Goal: Transaction & Acquisition: Purchase product/service

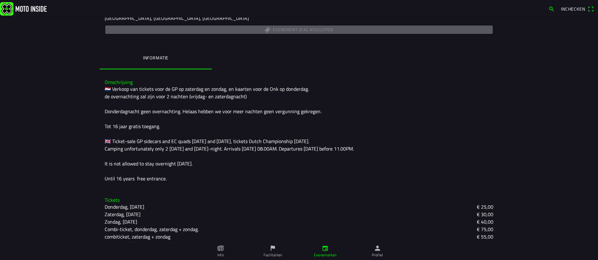
scroll to position [113, 0]
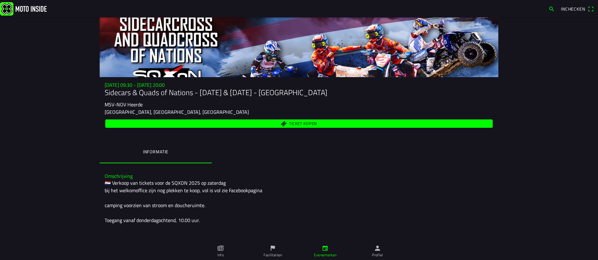
scroll to position [17, 0]
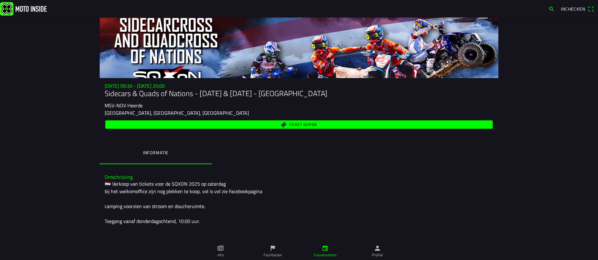
click at [301, 125] on span "Ticket kopen" at bounding box center [303, 125] width 28 height 4
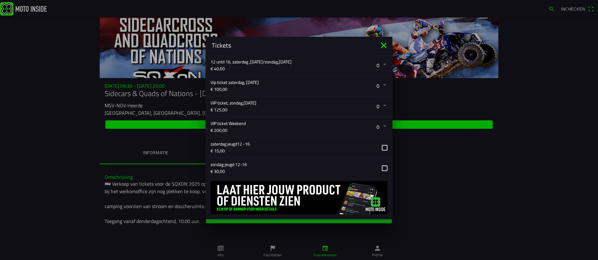
scroll to position [207, 0]
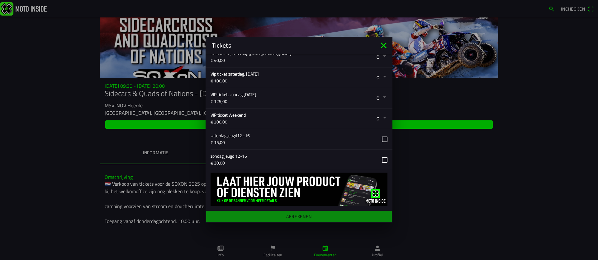
drag, startPoint x: 383, startPoint y: 158, endPoint x: 391, endPoint y: 160, distance: 8.5
click at [383, 158] on button "button" at bounding box center [301, 160] width 182 height 20
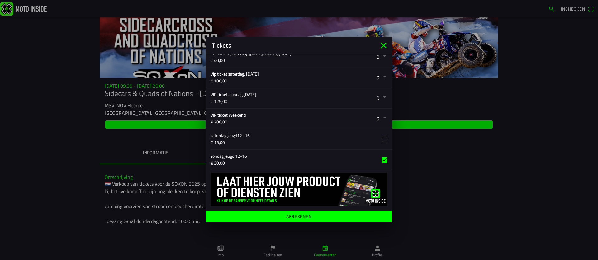
click at [386, 160] on button "button" at bounding box center [301, 160] width 182 height 20
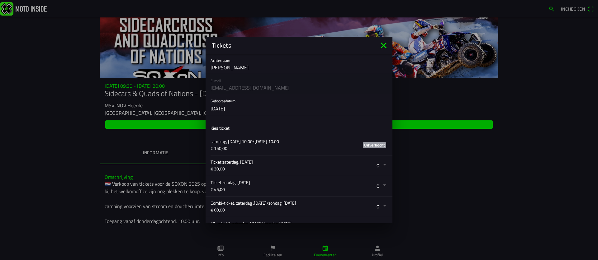
scroll to position [0, 0]
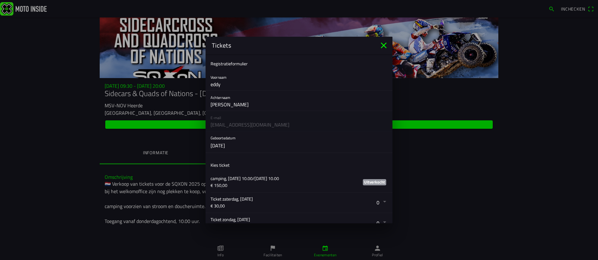
click at [244, 146] on button "button" at bounding box center [301, 141] width 182 height 21
click at [242, 143] on ion-backdrop at bounding box center [299, 130] width 598 height 260
click at [244, 150] on button "button" at bounding box center [301, 141] width 182 height 21
click at [382, 182] on ion-backdrop at bounding box center [299, 130] width 598 height 260
click at [0, 0] on slot "Uitverkocht" at bounding box center [0, 0] width 0 height 0
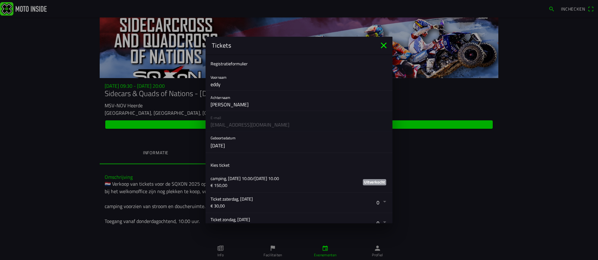
click at [238, 144] on button "button" at bounding box center [301, 141] width 182 height 21
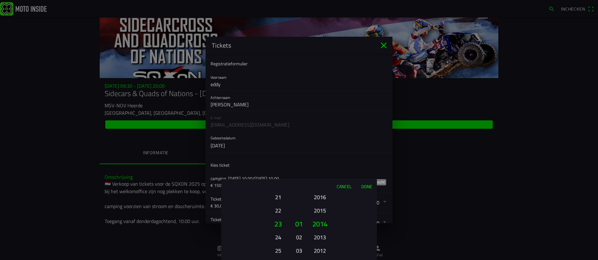
click at [345, 187] on button "Cancel" at bounding box center [344, 187] width 25 height 14
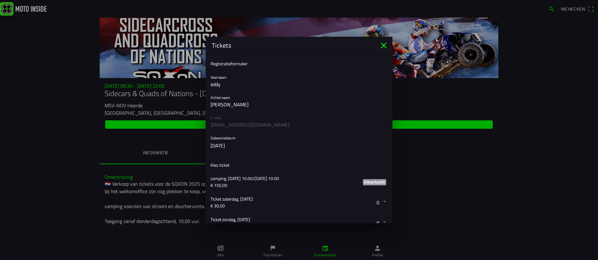
click at [229, 144] on button "button" at bounding box center [301, 141] width 182 height 21
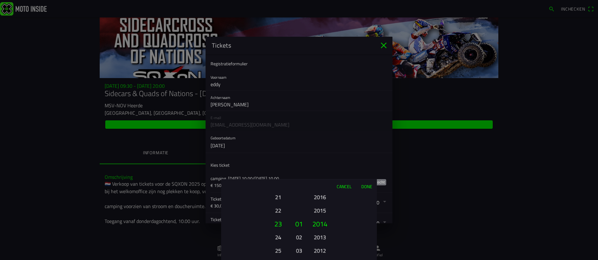
click at [367, 187] on button "Done" at bounding box center [366, 187] width 21 height 14
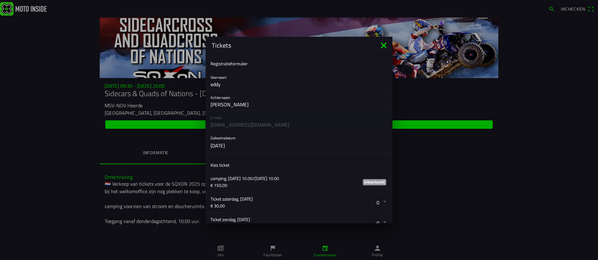
click at [227, 145] on button "button" at bounding box center [301, 141] width 182 height 21
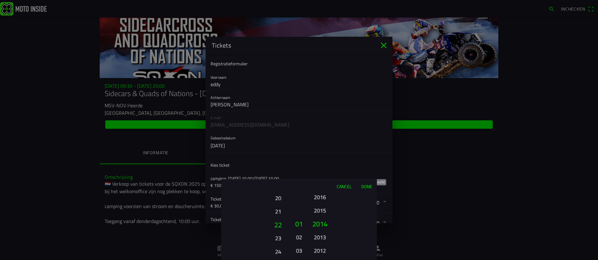
drag, startPoint x: 280, startPoint y: 250, endPoint x: 282, endPoint y: 234, distance: 15.5
click at [279, 260] on button "25" at bounding box center [277, 265] width 17 height 11
drag, startPoint x: 277, startPoint y: 201, endPoint x: 269, endPoint y: 256, distance: 55.1
click at [269, 256] on button "23" at bounding box center [277, 255] width 17 height 11
drag, startPoint x: 280, startPoint y: 200, endPoint x: 276, endPoint y: 254, distance: 53.7
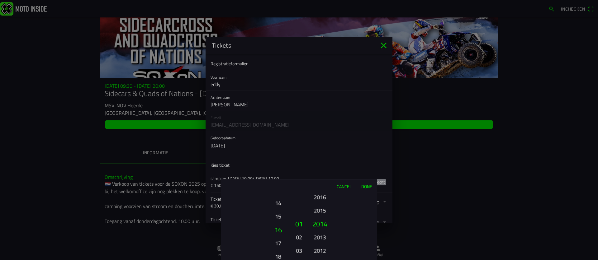
click at [274, 260] on html "Inchecken do 25 sep. - 09:30 - zo 28 sep. - 20:00 Sidecars & Quads of Nations -…" at bounding box center [299, 130] width 598 height 260
drag, startPoint x: 281, startPoint y: 198, endPoint x: 270, endPoint y: 260, distance: 62.9
click at [270, 260] on html "Inchecken do 25 sep. - 09:30 - zo 28 sep. - 20:00 Sidecars & Quads of Nations -…" at bounding box center [299, 130] width 598 height 260
drag, startPoint x: 280, startPoint y: 203, endPoint x: 274, endPoint y: 252, distance: 49.2
click at [274, 252] on button "10" at bounding box center [277, 248] width 17 height 11
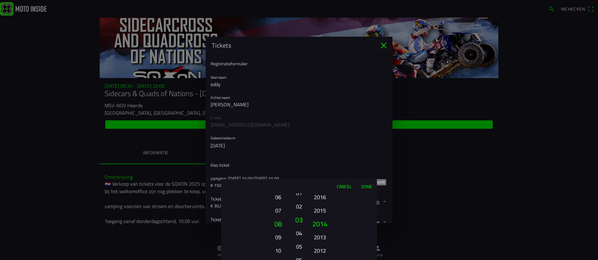
drag, startPoint x: 303, startPoint y: 225, endPoint x: 305, endPoint y: 209, distance: 16.4
click at [305, 187] on div "Cancel Done 01 02 03 04 05 06 07 08 09 10 11 12 13 14 15 16 17 18 19 20 21 22 2…" at bounding box center [299, 219] width 156 height 81
drag, startPoint x: 299, startPoint y: 237, endPoint x: 302, endPoint y: 214, distance: 23.8
click at [301, 211] on button "05" at bounding box center [298, 210] width 9 height 11
drag, startPoint x: 325, startPoint y: 239, endPoint x: 323, endPoint y: 212, distance: 26.9
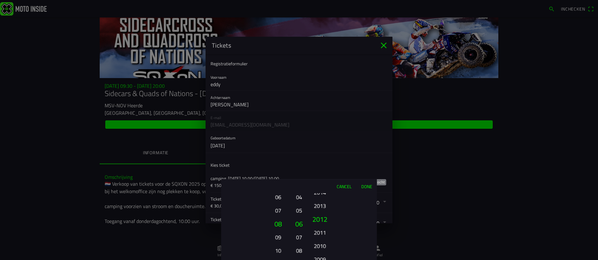
click at [323, 211] on button "2013" at bounding box center [319, 205] width 17 height 11
drag, startPoint x: 321, startPoint y: 239, endPoint x: 324, endPoint y: 225, distance: 13.7
click at [322, 205] on button "2011" at bounding box center [319, 210] width 17 height 11
drag, startPoint x: 324, startPoint y: 246, endPoint x: 324, endPoint y: 214, distance: 31.8
click at [324, 214] on button "2007" at bounding box center [319, 219] width 21 height 13
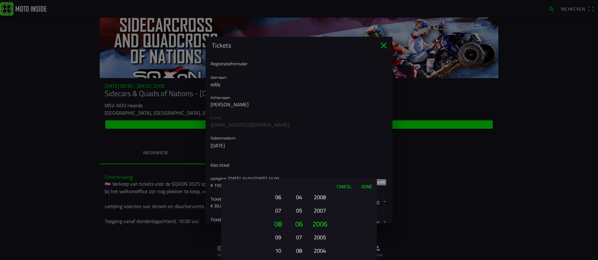
drag, startPoint x: 319, startPoint y: 241, endPoint x: 323, endPoint y: 216, distance: 24.6
click at [323, 232] on button "2005" at bounding box center [319, 237] width 17 height 11
drag, startPoint x: 320, startPoint y: 239, endPoint x: 323, endPoint y: 200, distance: 39.4
click at [325, 186] on div "Cancel Done 01 02 03 04 05 06 07 08 09 10 11 12 13 14 15 16 17 18 19 20 21 22 2…" at bounding box center [299, 219] width 156 height 81
drag, startPoint x: 318, startPoint y: 248, endPoint x: 325, endPoint y: 215, distance: 33.8
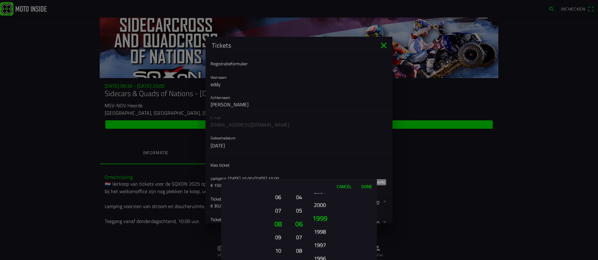
click at [326, 226] on button "1998" at bounding box center [319, 231] width 17 height 11
drag, startPoint x: 320, startPoint y: 244, endPoint x: 324, endPoint y: 201, distance: 43.5
click at [324, 201] on button "1995" at bounding box center [319, 198] width 17 height 11
drag, startPoint x: 319, startPoint y: 235, endPoint x: 318, endPoint y: 219, distance: 15.9
click at [323, 211] on button "1991" at bounding box center [319, 216] width 17 height 11
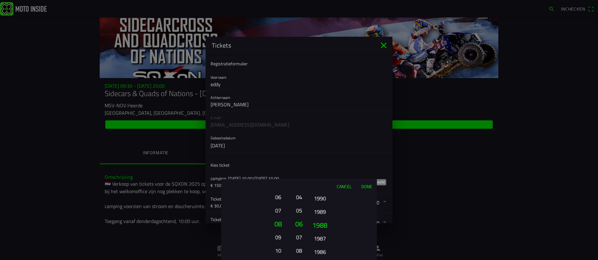
drag, startPoint x: 320, startPoint y: 227, endPoint x: 320, endPoint y: 210, distance: 16.2
click at [322, 219] on button "1988" at bounding box center [319, 225] width 21 height 13
drag, startPoint x: 317, startPoint y: 228, endPoint x: 315, endPoint y: 217, distance: 11.1
click at [318, 217] on div "2025 2024 2023 2022 2021 2020 2019 2018 2017 2016 2015 2014 2013 2012 2011 2010…" at bounding box center [319, 250] width 21 height 67
drag, startPoint x: 313, startPoint y: 233, endPoint x: 316, endPoint y: 208, distance: 25.1
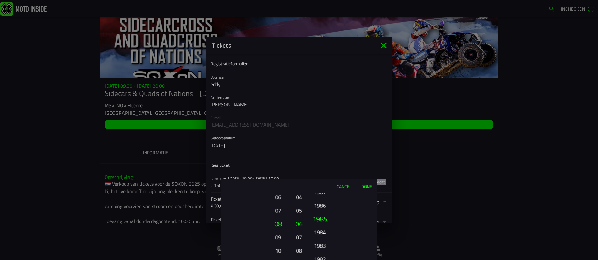
click at [317, 227] on button "1984" at bounding box center [319, 232] width 17 height 11
drag, startPoint x: 316, startPoint y: 233, endPoint x: 322, endPoint y: 210, distance: 23.8
click at [322, 210] on ion-picker-column "2025 2024 2023 2022 2021 2020 2019 2018 2017 2016 2015 2014 2013 2012 2011 2010…" at bounding box center [342, 226] width 70 height 67
drag, startPoint x: 325, startPoint y: 229, endPoint x: 324, endPoint y: 217, distance: 11.6
click at [325, 217] on button "1979" at bounding box center [319, 212] width 17 height 11
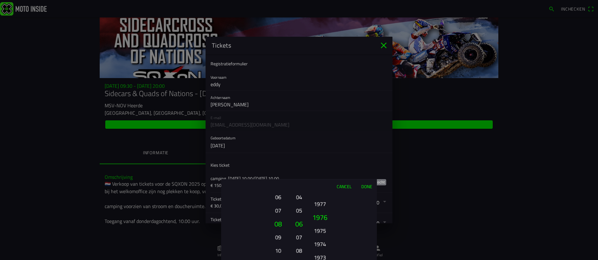
drag, startPoint x: 322, startPoint y: 241, endPoint x: 323, endPoint y: 214, distance: 26.5
click at [324, 208] on ion-picker-column "2025 2024 2023 2022 2021 2020 2019 2018 2017 2016 2015 2014 2013 2012 2011 2010…" at bounding box center [342, 226] width 70 height 67
drag, startPoint x: 324, startPoint y: 214, endPoint x: 324, endPoint y: 207, distance: 6.8
click at [325, 205] on button "1975" at bounding box center [319, 206] width 17 height 11
drag, startPoint x: 322, startPoint y: 228, endPoint x: 324, endPoint y: 212, distance: 16.4
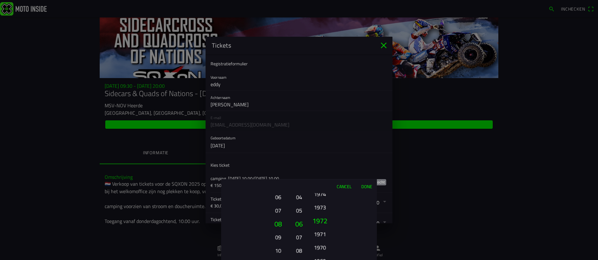
click at [324, 212] on ion-picker-column "2025 2024 2023 2022 2021 2020 2019 2018 2017 2016 2015 2014 2013 2012 2011 2010…" at bounding box center [342, 226] width 70 height 67
drag, startPoint x: 320, startPoint y: 230, endPoint x: 322, endPoint y: 216, distance: 13.8
click at [322, 221] on button "1971" at bounding box center [319, 227] width 21 height 13
drag, startPoint x: 319, startPoint y: 239, endPoint x: 319, endPoint y: 214, distance: 24.6
click at [321, 206] on button "1969" at bounding box center [319, 205] width 17 height 11
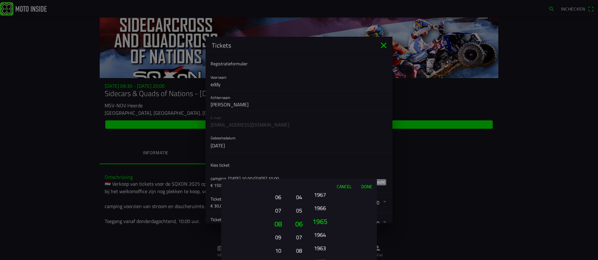
drag, startPoint x: 322, startPoint y: 233, endPoint x: 326, endPoint y: 199, distance: 33.6
click at [326, 199] on ion-picker-column "2025 2024 2023 2022 2021 2020 2019 2018 2017 2016 2015 2014 2013 2012 2011 2010…" at bounding box center [342, 226] width 70 height 67
drag, startPoint x: 323, startPoint y: 226, endPoint x: 322, endPoint y: 215, distance: 11.3
click at [324, 217] on button "1963" at bounding box center [319, 223] width 21 height 13
drag, startPoint x: 321, startPoint y: 233, endPoint x: 323, endPoint y: 203, distance: 30.2
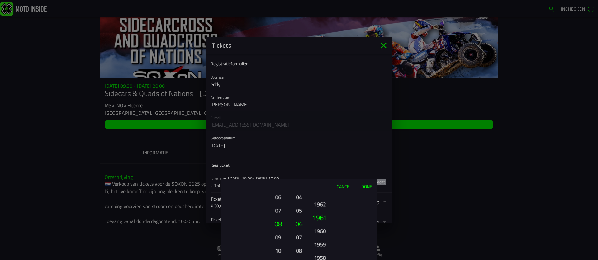
click at [323, 226] on button "1960" at bounding box center [319, 231] width 17 height 11
click at [324, 217] on button "1958" at bounding box center [319, 223] width 21 height 13
click at [322, 225] on button "1956" at bounding box center [319, 223] width 21 height 13
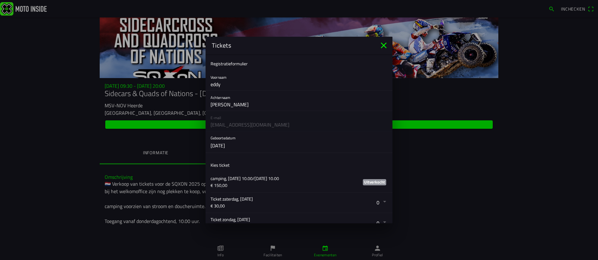
click at [384, 223] on ion-backdrop at bounding box center [299, 130] width 598 height 260
click at [240, 146] on button "button" at bounding box center [301, 141] width 182 height 21
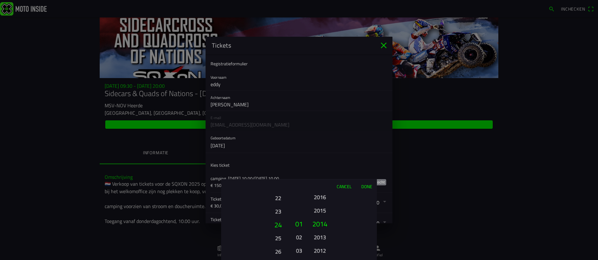
drag, startPoint x: 278, startPoint y: 238, endPoint x: 280, endPoint y: 208, distance: 30.3
click at [282, 218] on button "24" at bounding box center [277, 224] width 21 height 13
click at [278, 218] on button "26" at bounding box center [277, 217] width 21 height 13
click at [278, 219] on button "27" at bounding box center [277, 225] width 21 height 13
drag, startPoint x: 278, startPoint y: 208, endPoint x: 276, endPoint y: 259, distance: 51.1
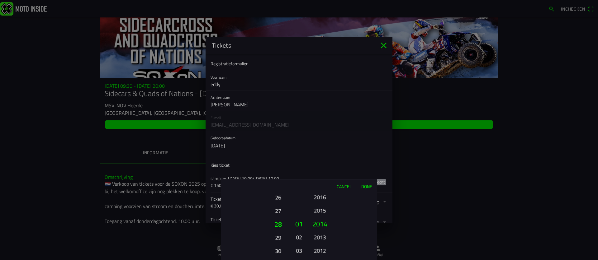
click at [276, 216] on button "27" at bounding box center [277, 210] width 17 height 11
drag
click at [272, 260] on ion-picker-column "01 02 03 04 05 06 07 08 09 10 11 12 13 14 15 16 17 18 19 20 21 22 23 24 25 26 2…" at bounding box center [256, 226] width 70 height 67
click at [270, 251] on button "20" at bounding box center [277, 253] width 17 height 11
click at [276, 210] on button "16" at bounding box center [277, 204] width 17 height 11
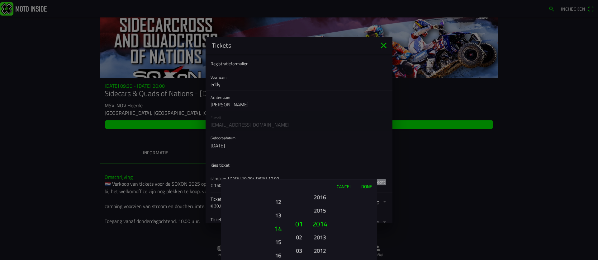
click at [277, 235] on button "14" at bounding box center [277, 228] width 21 height 13
click at [278, 223] on button "12" at bounding box center [277, 217] width 17 height 11
click at [281, 235] on ion-picker-column "01 02 03 04 05 06 07 08 09 10 11 12 13 14 15 16 17 18 19 20 21 22 23 24 25 26 2…" at bounding box center [256, 226] width 70 height 67
click at [279, 223] on button "08" at bounding box center [277, 223] width 21 height 13
click at [299, 222] on button "03" at bounding box center [299, 228] width 11 height 13
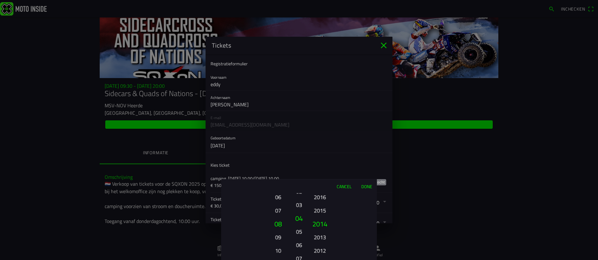
click at [301, 226] on button "05" at bounding box center [298, 231] width 9 height 11
click at [299, 230] on button "07" at bounding box center [298, 235] width 9 height 11
click at [299, 254] on button "08" at bounding box center [298, 249] width 9 height 11
click at [299, 223] on button "06" at bounding box center [299, 223] width 11 height 13
click at [299, 238] on ion-picker-column "01 02 03 04 05 06 07 08 09 10 11 12" at bounding box center [299, 226] width 16 height 67
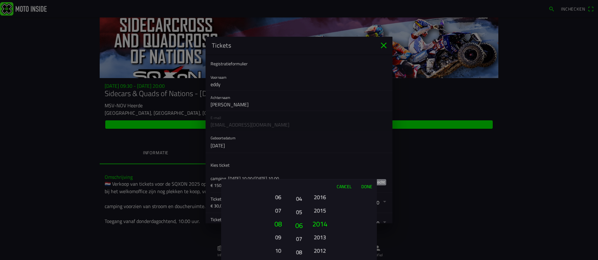
click at [300, 228] on button "06" at bounding box center [299, 225] width 11 height 13
click at [302, 214] on button "05" at bounding box center [298, 208] width 9 height 11
click at [302, 214] on button "05" at bounding box center [298, 210] width 9 height 11
click at [299, 238] on button "06" at bounding box center [298, 237] width 9 height 11
click at [322, 235] on button "2013" at bounding box center [319, 237] width 17 height 11
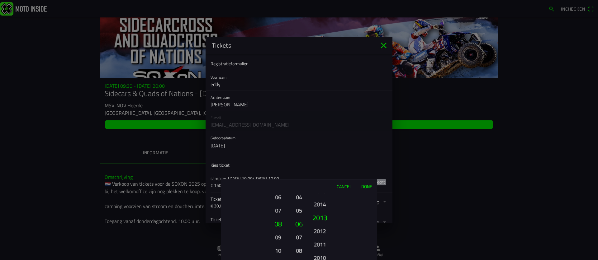
click at [321, 230] on button "2012" at bounding box center [319, 231] width 17 height 11
click at [322, 227] on ion-picker-column "2025 2024 2023 2022 2021 2020 2019 2018 2017 2016 2015 2014 2013 2012 2011 2010…" at bounding box center [342, 226] width 70 height 67
click at [324, 229] on button "2011" at bounding box center [319, 229] width 21 height 13
click at [324, 227] on ion-picker-column "2025 2024 2023 2022 2021 2020 2019 2018 2017 2016 2015 2014 2013 2012 2011 2010…" at bounding box center [342, 226] width 70 height 67
click at [321, 235] on button "2009" at bounding box center [319, 240] width 17 height 11
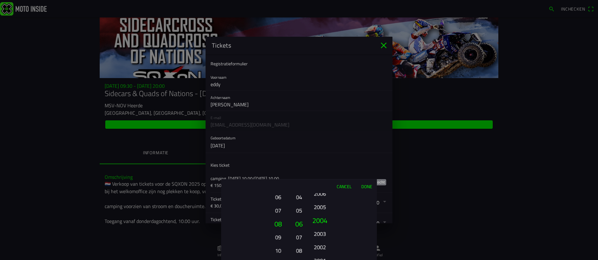
click at [318, 178] on ion-picker "Cancel Done 01 02 03 04 05 06 07 08 09 10 11 12 13 14 15 16 17 18 19 20 21 22 2…" at bounding box center [299, 130] width 598 height 260
click at [326, 200] on button "2002" at bounding box center [319, 205] width 17 height 11
click at [323, 204] on button "1998" at bounding box center [319, 209] width 17 height 11
click at [323, 226] on button "1996" at bounding box center [319, 231] width 17 height 11
click at [322, 212] on button "1993" at bounding box center [319, 217] width 17 height 11
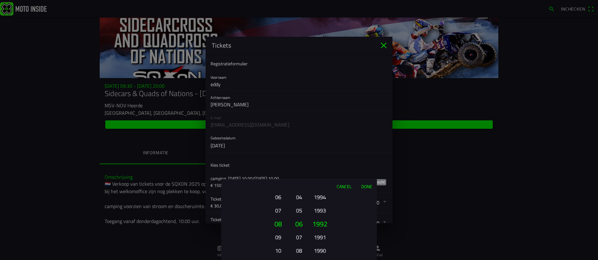
click at [324, 232] on button "1991" at bounding box center [319, 237] width 17 height 11
click at [322, 233] on button "1988" at bounding box center [319, 238] width 17 height 11
click at [320, 211] on button "1985" at bounding box center [319, 214] width 17 height 11
click at [318, 231] on button "1983" at bounding box center [319, 236] width 17 height 11
click at [319, 214] on button "1980" at bounding box center [319, 217] width 21 height 13
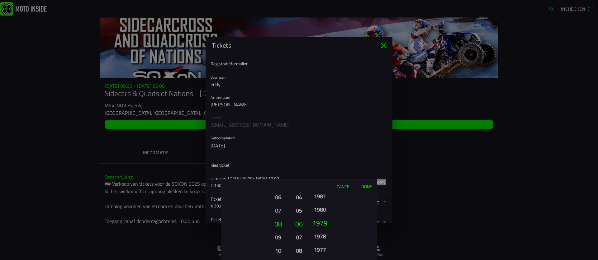
click at [324, 244] on button "1977" at bounding box center [319, 249] width 17 height 11
click at [322, 217] on ion-picker-column "2025 2024 2023 2022 2021 2020 2019 2018 2017 2016 2015 2014 2013 2012 2011 2010…" at bounding box center [342, 226] width 70 height 67
click at [318, 232] on button "1973" at bounding box center [319, 237] width 17 height 11
click at [320, 210] on ion-picker-column "2025 2024 2023 2022 2021 2020 2019 2018 2017 2016 2015 2014 2013 2012 2011 2010…" at bounding box center [342, 226] width 70 height 67
click at [320, 234] on button "1968" at bounding box center [319, 239] width 17 height 11
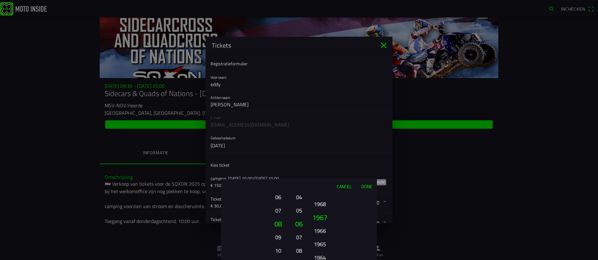
click at [319, 219] on ion-picker-column "2025 2024 2023 2022 2021 2020 2019 2018 2017 2016 2015 2014 2013 2012 2011 2010…" at bounding box center [342, 226] width 70 height 67
click at [319, 225] on button "1964" at bounding box center [319, 225] width 21 height 13
click at [326, 231] on button "1963" at bounding box center [319, 236] width 17 height 11
click at [323, 245] on button "1960" at bounding box center [319, 250] width 17 height 11
click at [324, 223] on button "1958" at bounding box center [319, 229] width 21 height 13
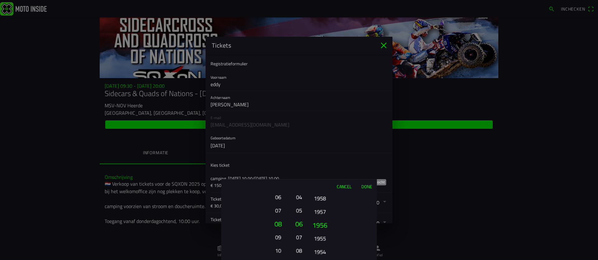
click at [322, 225] on button "1956" at bounding box center [319, 225] width 21 height 13
click at [368, 186] on button "Done" at bounding box center [366, 187] width 21 height 14
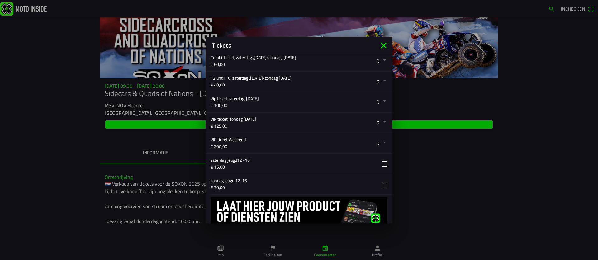
scroll to position [207, 0]
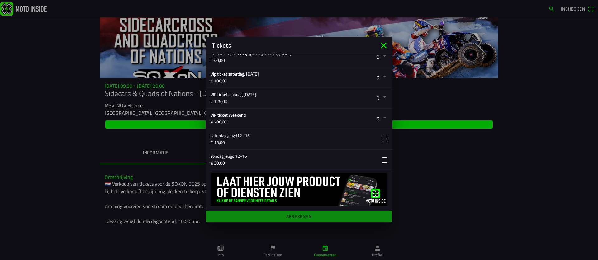
click at [304, 218] on main "Registratieformulier Voornaam eddy Achternaam hindriks E-mail eddyhindriks@hotm…" at bounding box center [298, 138] width 187 height 169
click at [299, 220] on main "Registratieformulier Voornaam eddy Achternaam hindriks E-mail eddyhindriks@hotm…" at bounding box center [298, 138] width 187 height 169
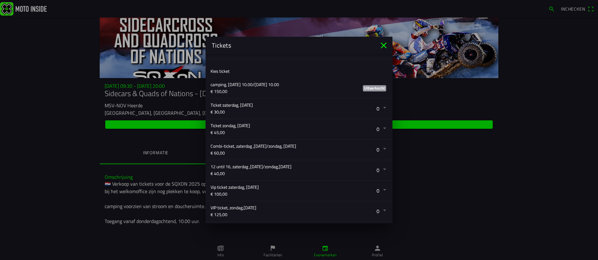
scroll to position [91, 0]
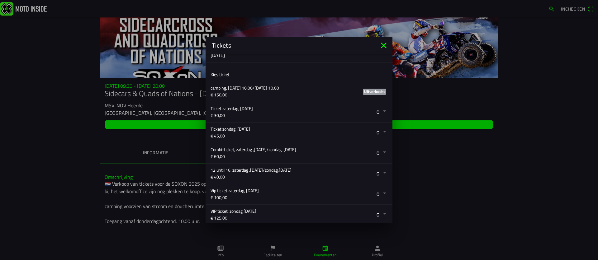
click at [385, 131] on button "button" at bounding box center [301, 133] width 182 height 20
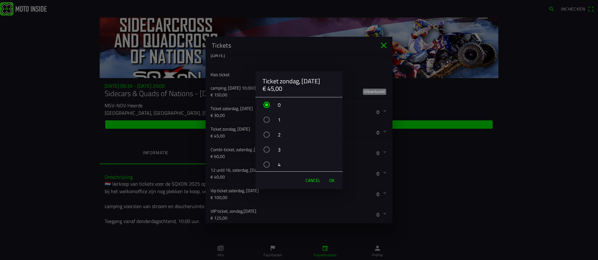
click at [267, 120] on div "button" at bounding box center [266, 120] width 6 height 6
click at [331, 179] on span "OK" at bounding box center [331, 180] width 5 height 6
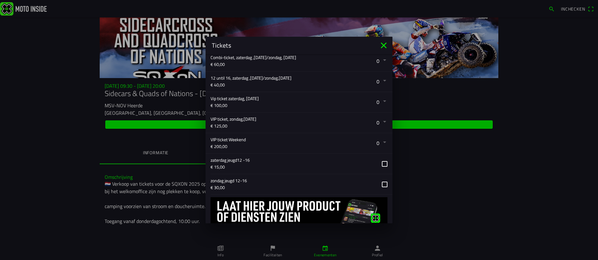
scroll to position [207, 0]
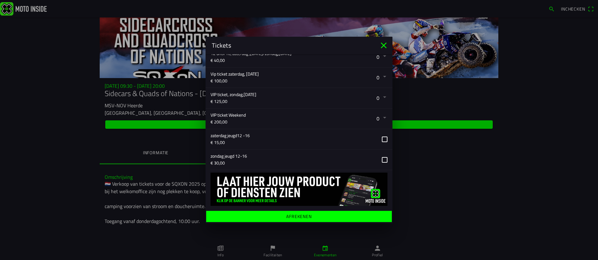
click at [299, 217] on ion-label "Afrekenen" at bounding box center [299, 216] width 26 height 4
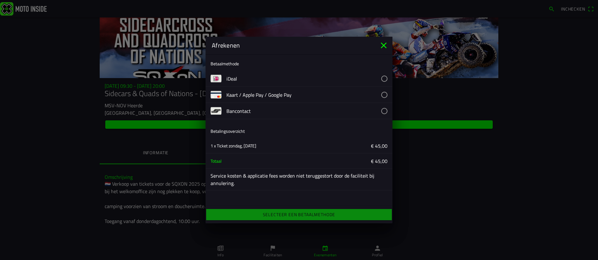
click at [384, 79] on button "button" at bounding box center [309, 79] width 166 height 16
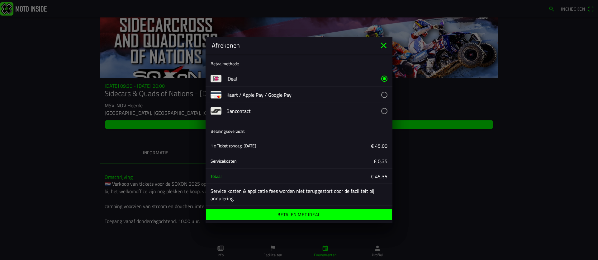
click at [302, 217] on ion-label "Betalen met iDeal" at bounding box center [298, 215] width 43 height 4
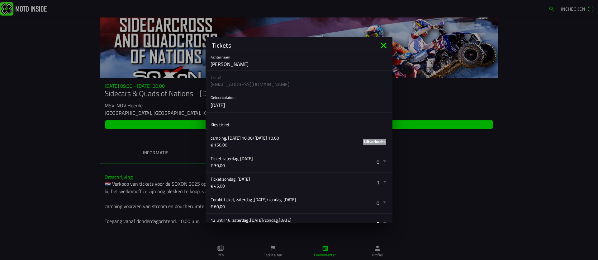
scroll to position [0, 0]
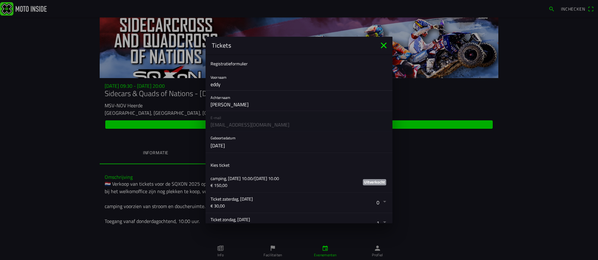
click at [225, 86] on input "eddy" at bounding box center [298, 84] width 177 height 12
type input "e"
type input "[PERSON_NAME]"
click at [230, 144] on button "button" at bounding box center [301, 141] width 182 height 21
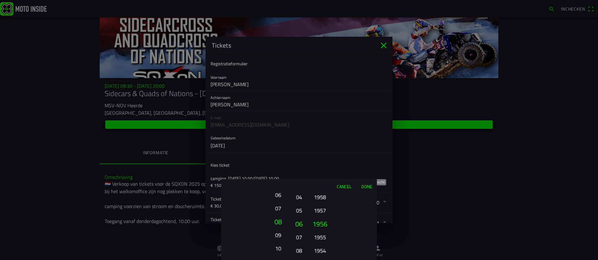
drag, startPoint x: 280, startPoint y: 238, endPoint x: 277, endPoint y: 222, distance: 16.2
click at [277, 230] on button "09" at bounding box center [277, 235] width 17 height 11
drag, startPoint x: 276, startPoint y: 210, endPoint x: 275, endPoint y: 234, distance: 24.4
click at [275, 211] on button "09" at bounding box center [277, 205] width 17 height 11
drag, startPoint x: 276, startPoint y: 219, endPoint x: 275, endPoint y: 233, distance: 14.7
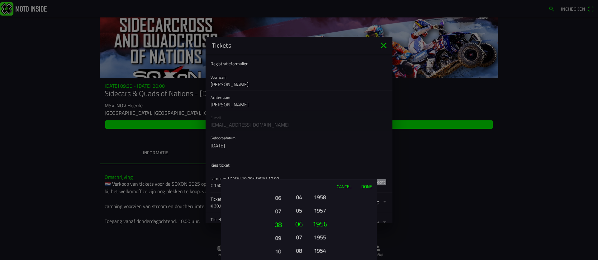
click at [275, 231] on button "08" at bounding box center [277, 224] width 21 height 13
click at [276, 238] on ion-picker-column "01 02 03 04 05 06 07 08 09 10 11 12 13 14 15 16 17 18 19 20 21 22 23 24 25 26 2…" at bounding box center [256, 226] width 70 height 67
drag, startPoint x: 276, startPoint y: 230, endPoint x: 276, endPoint y: 237, distance: 7.2
click at [276, 237] on ion-picker-column "01 02 03 04 05 06 07 08 09 10 11 12 13 14 15 16 17 18 19 20 21 22 23 24 25 26 2…" at bounding box center [256, 226] width 70 height 67
click at [278, 239] on button "05" at bounding box center [277, 239] width 17 height 11
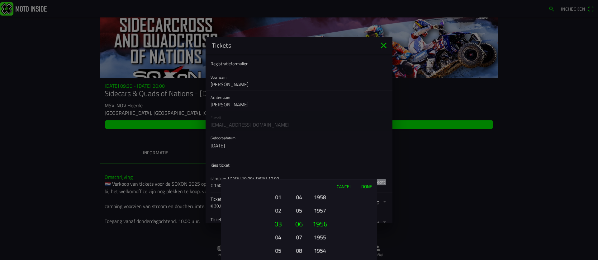
click at [278, 212] on button "02" at bounding box center [277, 210] width 17 height 11
drag, startPoint x: 299, startPoint y: 237, endPoint x: 299, endPoint y: 223, distance: 13.7
click at [299, 232] on button "07" at bounding box center [298, 237] width 9 height 11
drag, startPoint x: 300, startPoint y: 231, endPoint x: 300, endPoint y: 228, distance: 3.1
click at [300, 228] on button "08" at bounding box center [299, 230] width 11 height 13
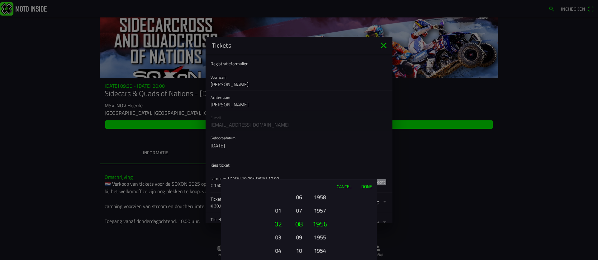
click at [300, 228] on button "08" at bounding box center [299, 223] width 11 height 13
drag, startPoint x: 300, startPoint y: 229, endPoint x: 301, endPoint y: 221, distance: 8.5
click at [301, 221] on button "09" at bounding box center [299, 223] width 11 height 13
click at [299, 251] on button "12" at bounding box center [298, 250] width 9 height 11
drag, startPoint x: 325, startPoint y: 246, endPoint x: 325, endPoint y: 241, distance: 5.0
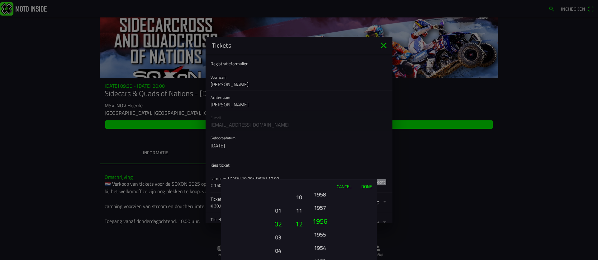
click at [325, 243] on button "1954" at bounding box center [319, 248] width 17 height 11
drag, startPoint x: 320, startPoint y: 213, endPoint x: 322, endPoint y: 240, distance: 27.7
click at [322, 217] on button "1956" at bounding box center [319, 211] width 17 height 11
drag, startPoint x: 324, startPoint y: 219, endPoint x: 323, endPoint y: 242, distance: 23.4
click at [323, 242] on ion-picker-column "2025 2024 2023 2022 2021 2020 2019 2018 2017 2016 2015 2014 2013 2012 2011 2010…" at bounding box center [342, 226] width 70 height 67
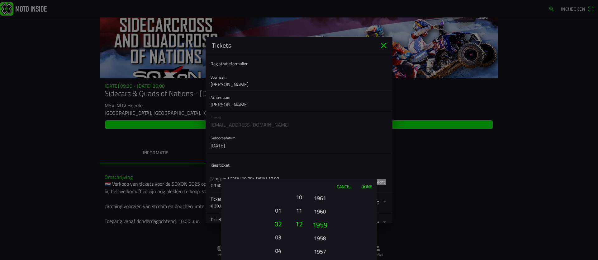
drag, startPoint x: 324, startPoint y: 216, endPoint x: 324, endPoint y: 232, distance: 15.9
click at [323, 217] on button "1960" at bounding box center [319, 211] width 17 height 11
drag, startPoint x: 326, startPoint y: 221, endPoint x: 324, endPoint y: 235, distance: 14.4
click at [324, 235] on button "1961" at bounding box center [319, 229] width 21 height 13
drag, startPoint x: 326, startPoint y: 233, endPoint x: 326, endPoint y: 238, distance: 5.3
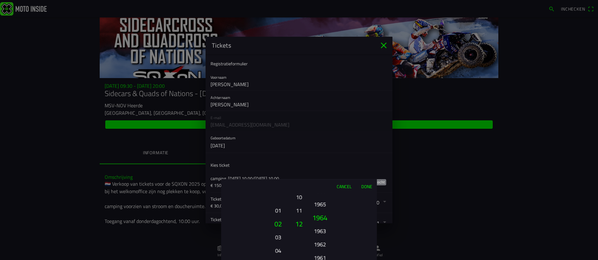
click at [326, 239] on button "1962" at bounding box center [319, 244] width 17 height 11
drag, startPoint x: 328, startPoint y: 226, endPoint x: 329, endPoint y: 241, distance: 14.9
click at [328, 229] on button "1964" at bounding box center [319, 222] width 21 height 13
drag, startPoint x: 330, startPoint y: 231, endPoint x: 329, endPoint y: 247, distance: 16.3
click at [329, 247] on ion-picker-column "2025 2024 2023 2022 2021 2020 2019 2018 2017 2016 2015 2014 2013 2012 2011 2010…" at bounding box center [342, 226] width 70 height 67
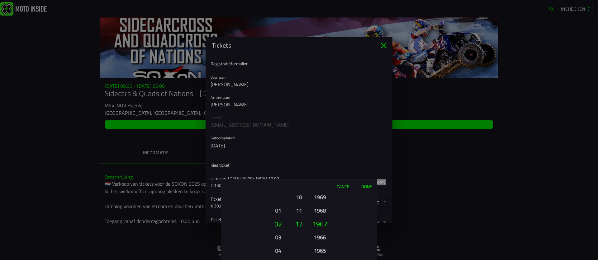
click at [329, 243] on ion-picker-column "2025 2024 2023 2022 2021 2020 2019 2018 2017 2016 2015 2014 2013 2012 2011 2010…" at bounding box center [342, 226] width 70 height 67
drag, startPoint x: 331, startPoint y: 228, endPoint x: 330, endPoint y: 240, distance: 11.3
click at [330, 240] on ion-picker-column "2025 2024 2023 2022 2021 2020 2019 2018 2017 2016 2015 2014 2013 2012 2011 2010…" at bounding box center [342, 226] width 70 height 67
drag, startPoint x: 325, startPoint y: 210, endPoint x: 322, endPoint y: 250, distance: 39.3
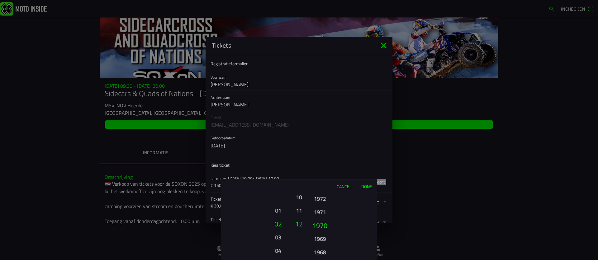
click at [322, 218] on button "1971" at bounding box center [319, 212] width 17 height 11
drag, startPoint x: 323, startPoint y: 220, endPoint x: 321, endPoint y: 239, distance: 19.4
click at [321, 239] on button "1975" at bounding box center [319, 236] width 17 height 11
drag, startPoint x: 324, startPoint y: 221, endPoint x: 323, endPoint y: 242, distance: 20.9
click at [323, 242] on button "1977" at bounding box center [319, 243] width 17 height 11
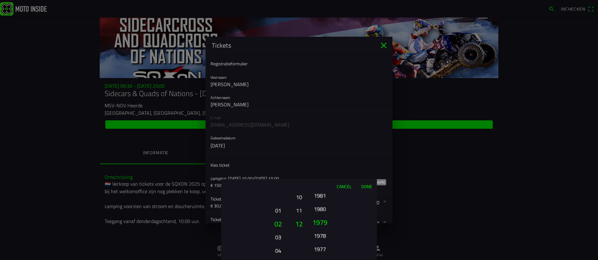
drag, startPoint x: 328, startPoint y: 228, endPoint x: 327, endPoint y: 243, distance: 14.7
click at [327, 229] on button "1979" at bounding box center [319, 222] width 21 height 13
drag, startPoint x: 329, startPoint y: 237, endPoint x: 330, endPoint y: 246, distance: 8.7
click at [329, 248] on ion-picker-column "2025 2024 2023 2022 2021 2020 2019 2018 2017 2016 2015 2014 2013 2012 2011 2010…" at bounding box center [342, 226] width 70 height 67
drag, startPoint x: 330, startPoint y: 242, endPoint x: 333, endPoint y: 230, distance: 12.5
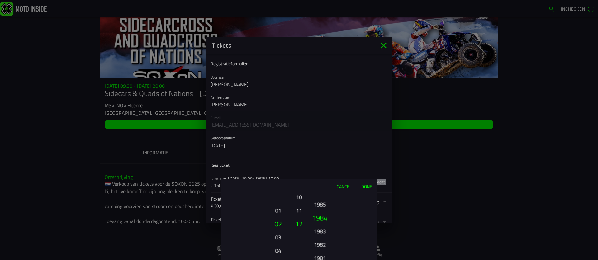
click at [330, 244] on ion-picker-column "2025 2024 2023 2022 2021 2020 2019 2018 2017 2016 2015 2014 2013 2012 2011 2010…" at bounding box center [342, 226] width 70 height 67
drag, startPoint x: 331, startPoint y: 228, endPoint x: 331, endPoint y: 242, distance: 14.0
click at [331, 242] on ion-picker-column "2025 2024 2023 2022 2021 2020 2019 2018 2017 2016 2015 2014 2013 2012 2011 2010…" at bounding box center [342, 226] width 70 height 67
drag, startPoint x: 332, startPoint y: 230, endPoint x: 332, endPoint y: 242, distance: 11.8
click at [331, 243] on ion-picker-column "2025 2024 2023 2022 2021 2020 2019 2018 2017 2016 2015 2014 2013 2012 2011 2010…" at bounding box center [342, 226] width 70 height 67
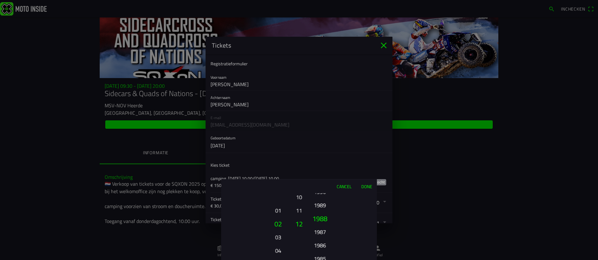
drag, startPoint x: 332, startPoint y: 238, endPoint x: 332, endPoint y: 243, distance: 5.6
click at [332, 244] on ion-picker-column "2025 2024 2023 2022 2021 2020 2019 2018 2017 2016 2015 2014 2013 2012 2011 2010…" at bounding box center [342, 226] width 70 height 67
drag, startPoint x: 333, startPoint y: 237, endPoint x: 333, endPoint y: 240, distance: 3.4
click at [333, 240] on ion-picker-column "2025 2024 2023 2022 2021 2020 2019 2018 2017 2016 2015 2014 2013 2012 2011 2010…" at bounding box center [342, 226] width 70 height 67
click at [323, 211] on button "1990" at bounding box center [319, 210] width 17 height 11
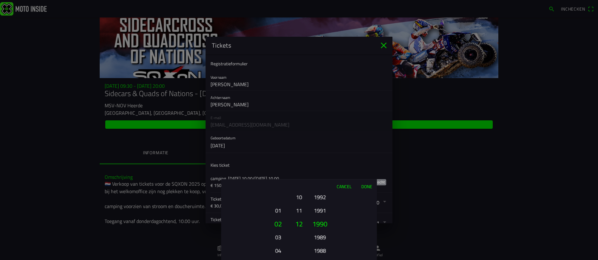
click at [366, 187] on button "Done" at bounding box center [366, 187] width 21 height 14
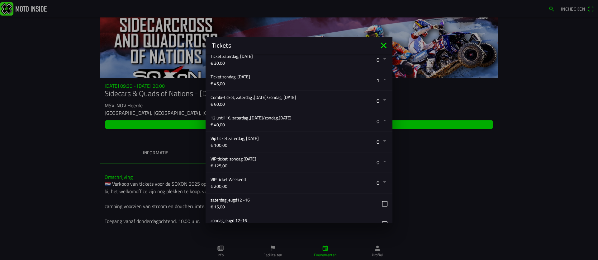
scroll to position [207, 0]
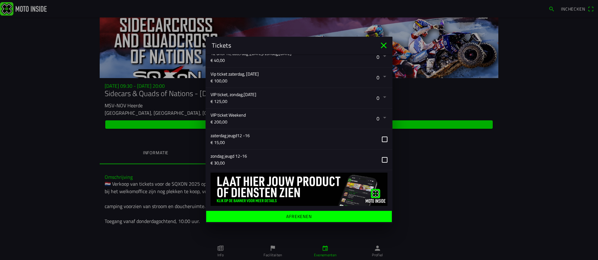
click at [300, 216] on ion-label "Afrekenen" at bounding box center [299, 216] width 26 height 4
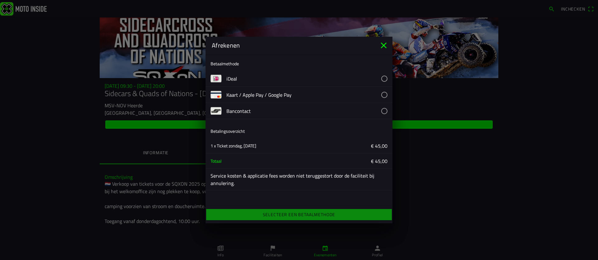
click at [384, 79] on button "button" at bounding box center [309, 79] width 166 height 16
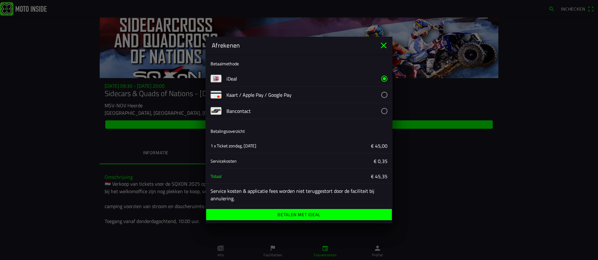
click at [306, 217] on ion-label "Betalen met iDeal" at bounding box center [298, 215] width 43 height 4
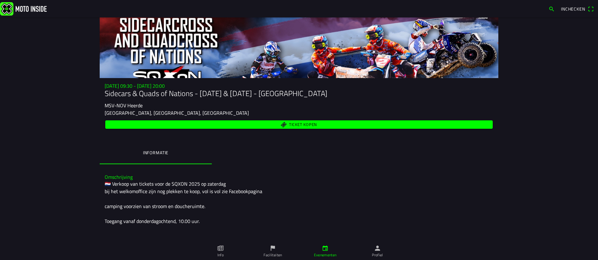
click at [591, 9] on ion-backdrop at bounding box center [299, 130] width 598 height 260
click at [591, 9] on span "Inchecken" at bounding box center [577, 9] width 33 height 10
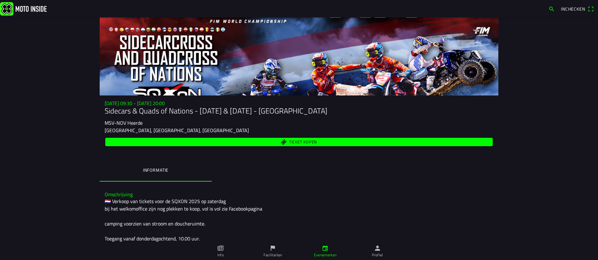
click at [592, 9] on span "Inchecken" at bounding box center [577, 9] width 33 height 10
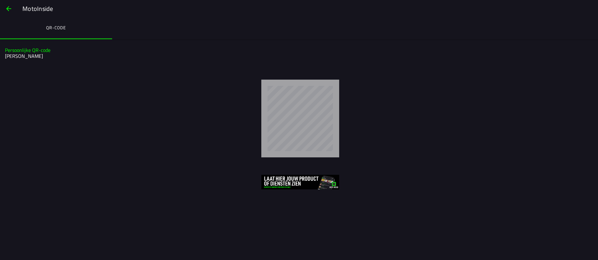
click at [7, 9] on span "button" at bounding box center [8, 8] width 7 height 15
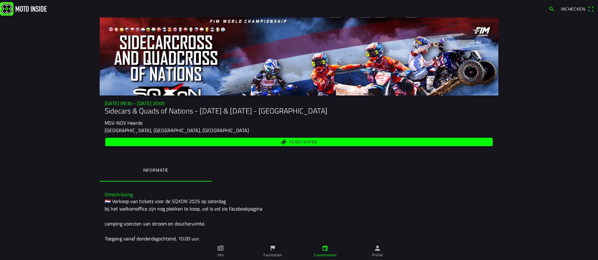
click at [590, 9] on span "Inchecken" at bounding box center [577, 9] width 33 height 10
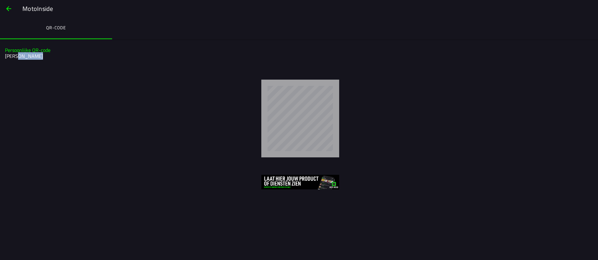
click at [10, 8] on span "button" at bounding box center [8, 8] width 7 height 15
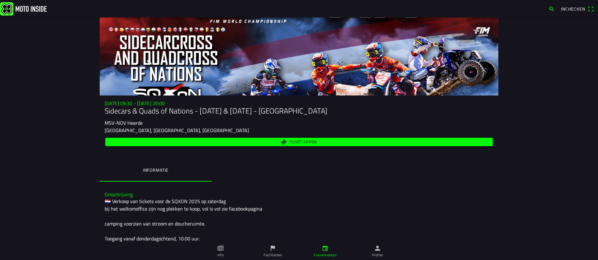
click at [553, 8] on span "button" at bounding box center [551, 9] width 6 height 10
click at [591, 8] on span "Inchecken" at bounding box center [577, 9] width 33 height 10
click at [8, 11] on img at bounding box center [23, 8] width 47 height 13
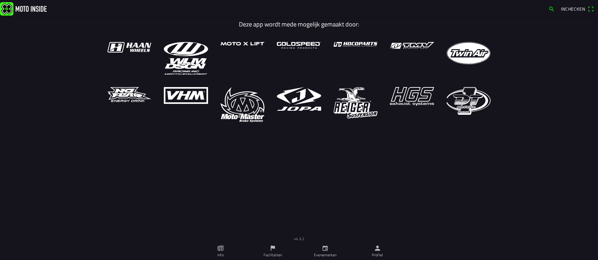
click at [8, 11] on img at bounding box center [23, 8] width 47 height 13
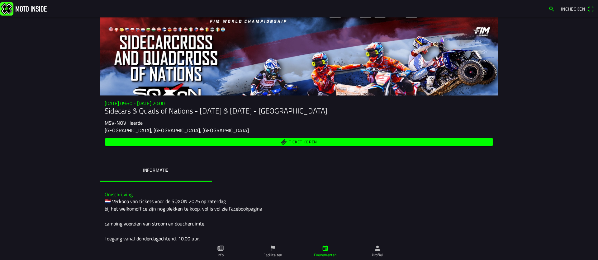
click at [590, 11] on span "Inchecken" at bounding box center [577, 9] width 33 height 10
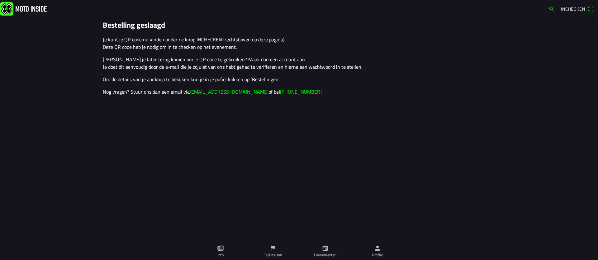
click at [591, 10] on span "Inchecken" at bounding box center [577, 9] width 33 height 10
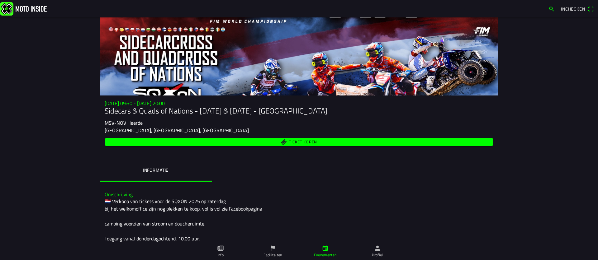
click at [588, 8] on span "Inchecken" at bounding box center [577, 9] width 33 height 10
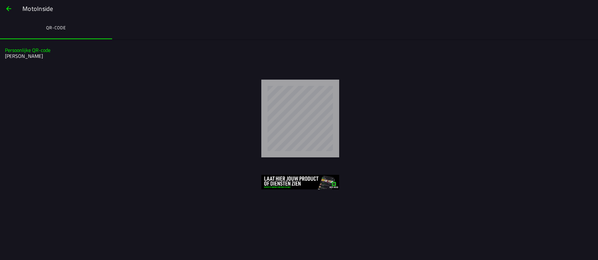
click at [8, 9] on span "button" at bounding box center [8, 8] width 7 height 15
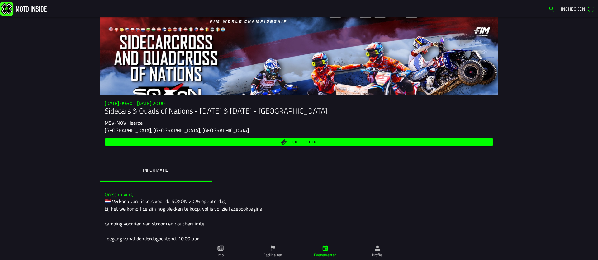
click at [591, 9] on span "Inchecken" at bounding box center [577, 9] width 33 height 10
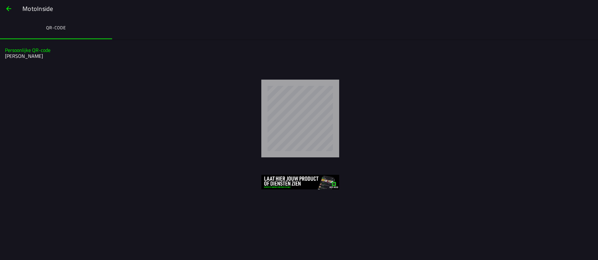
click at [9, 7] on span "button" at bounding box center [8, 8] width 7 height 15
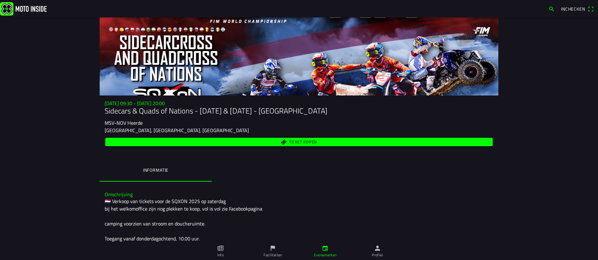
click at [591, 9] on span "Inchecken" at bounding box center [577, 9] width 33 height 10
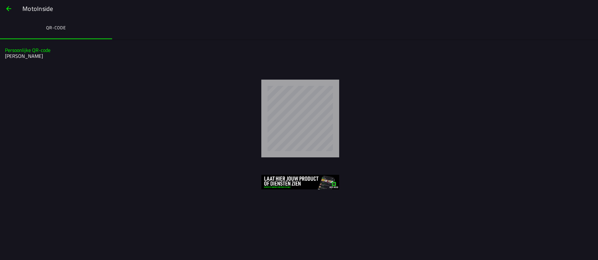
click at [8, 8] on span "button" at bounding box center [8, 8] width 7 height 15
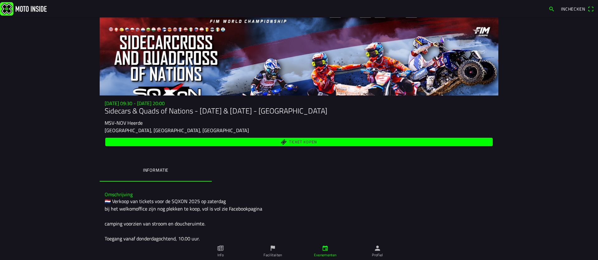
click at [587, 10] on span "Inchecken" at bounding box center [577, 9] width 33 height 10
click at [591, 10] on span "Inchecken" at bounding box center [577, 9] width 33 height 10
click at [299, 140] on span "Ticket kopen" at bounding box center [303, 142] width 28 height 4
click at [592, 10] on ion-backdrop at bounding box center [299, 130] width 598 height 260
click at [592, 10] on span "Inchecken" at bounding box center [577, 9] width 33 height 10
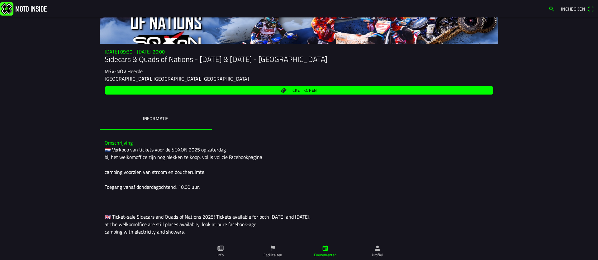
scroll to position [55, 0]
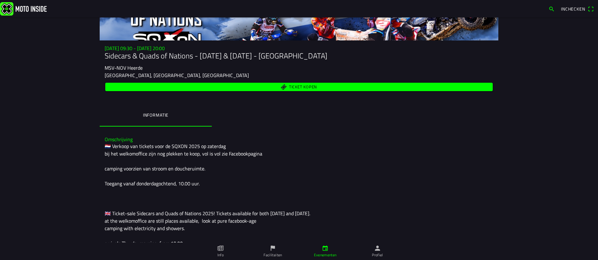
click at [308, 87] on span "Ticket kopen" at bounding box center [303, 87] width 28 height 4
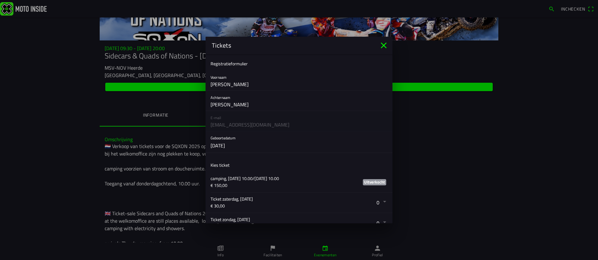
click at [383, 48] on icon "close" at bounding box center [384, 45] width 10 height 10
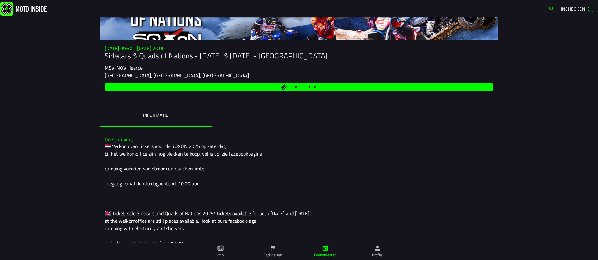
click at [291, 87] on span "Ticket kopen" at bounding box center [303, 87] width 28 height 4
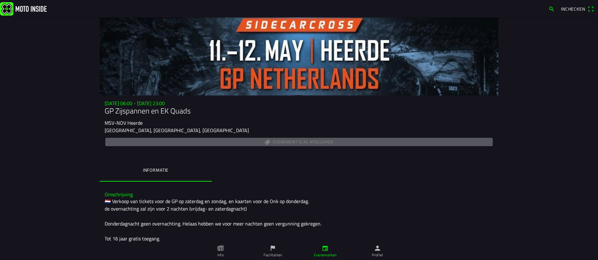
click at [592, 10] on span "Inchecken" at bounding box center [577, 9] width 33 height 10
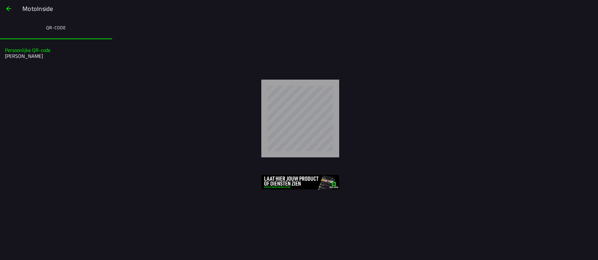
click at [9, 9] on span "button" at bounding box center [8, 8] width 7 height 15
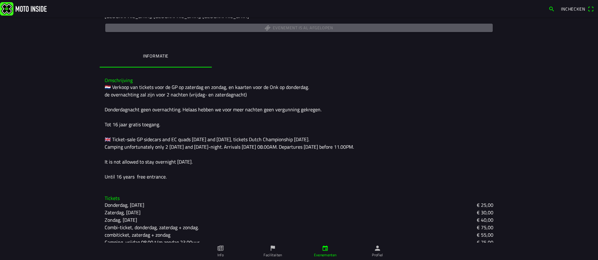
scroll to position [130, 0]
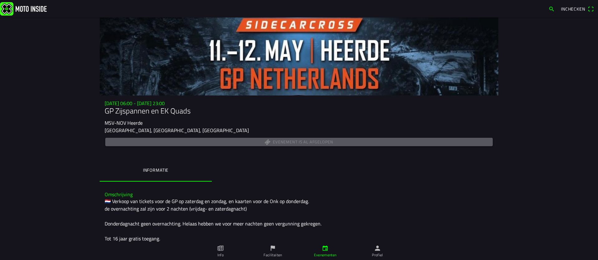
click at [589, 10] on span "Inchecken" at bounding box center [577, 9] width 33 height 10
